Goal: Task Accomplishment & Management: Use online tool/utility

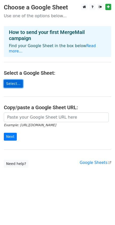
click at [10, 80] on link "Select..." at bounding box center [13, 84] width 19 height 8
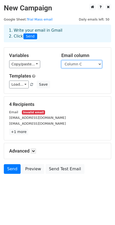
click at [85, 64] on select "Column A Column B Column C" at bounding box center [81, 64] width 41 height 8
click at [61, 60] on select "Column A Column B Column C" at bounding box center [81, 64] width 41 height 8
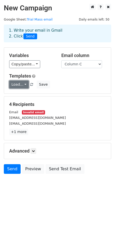
click at [13, 88] on link "Load..." at bounding box center [19, 85] width 20 height 8
click at [13, 87] on link "Load..." at bounding box center [19, 85] width 20 height 8
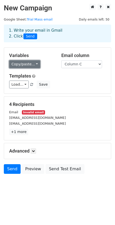
click at [20, 67] on link "Copy/paste..." at bounding box center [24, 64] width 31 height 8
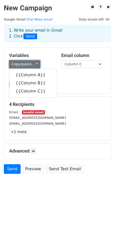
click at [20, 67] on link "Copy/paste..." at bounding box center [24, 64] width 31 height 8
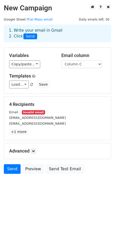
click at [28, 153] on h5 "Advanced" at bounding box center [57, 151] width 96 height 6
click at [36, 149] on link at bounding box center [33, 151] width 6 height 6
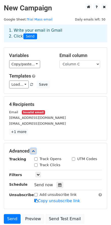
click at [36, 149] on link at bounding box center [33, 151] width 6 height 6
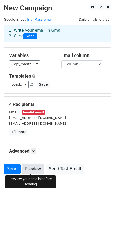
click at [25, 174] on link "Preview" at bounding box center [33, 169] width 22 height 10
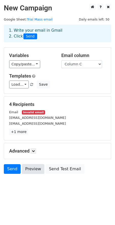
click at [25, 174] on link "Preview" at bounding box center [33, 169] width 22 height 10
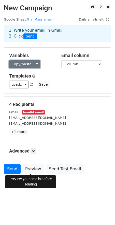
click at [18, 67] on link "Copy/paste..." at bounding box center [24, 64] width 31 height 8
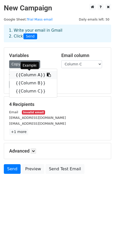
click at [22, 76] on link "{{Column A}}" at bounding box center [32, 75] width 47 height 8
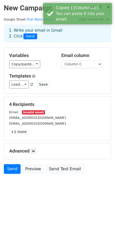
click at [65, 86] on div "Load... No templates saved Save" at bounding box center [57, 85] width 104 height 8
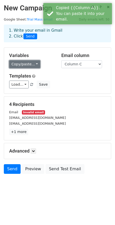
click at [19, 64] on link "Copy/paste..." at bounding box center [24, 64] width 31 height 8
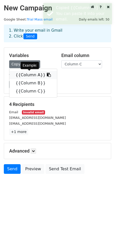
click at [29, 78] on link "{{Column A}}" at bounding box center [32, 75] width 47 height 8
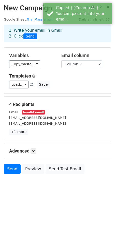
click at [67, 82] on div "Load... No templates saved Save" at bounding box center [57, 85] width 104 height 8
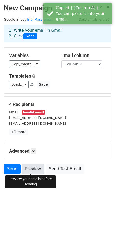
click at [36, 172] on link "Preview" at bounding box center [33, 169] width 22 height 10
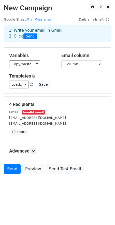
click at [25, 150] on h5 "Advanced" at bounding box center [57, 151] width 96 height 6
click at [32, 151] on link at bounding box center [33, 151] width 6 height 6
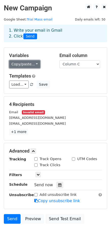
click at [35, 64] on link "Copy/paste..." at bounding box center [24, 64] width 31 height 8
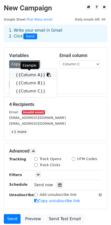
click at [28, 74] on link "{{Column A}}" at bounding box center [32, 75] width 47 height 8
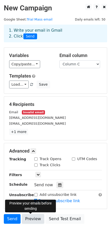
click at [32, 215] on link "Preview" at bounding box center [33, 219] width 22 height 10
click at [25, 220] on link "Preview" at bounding box center [33, 219] width 22 height 10
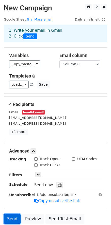
click at [10, 218] on link "Send" at bounding box center [12, 219] width 17 height 10
click at [10, 219] on link "Send" at bounding box center [12, 219] width 17 height 10
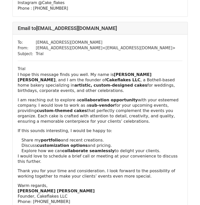
scroll to position [825, 0]
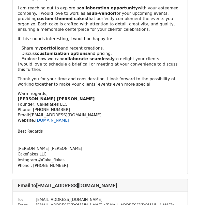
scroll to position [406, 0]
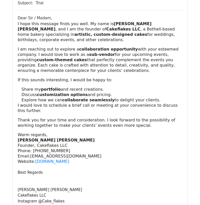
scroll to position [825, 0]
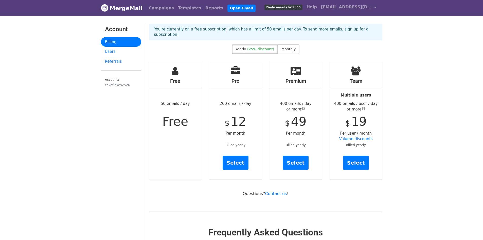
click at [284, 8] on span "Daily emails left: 50" at bounding box center [284, 8] width 38 height 6
